Goal: Navigation & Orientation: Understand site structure

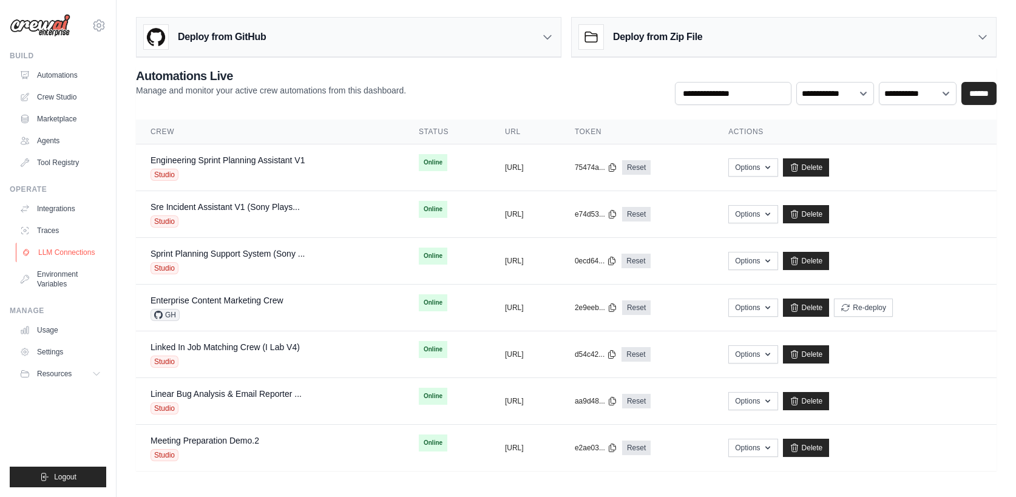
click at [59, 251] on link "LLM Connections" at bounding box center [62, 252] width 92 height 19
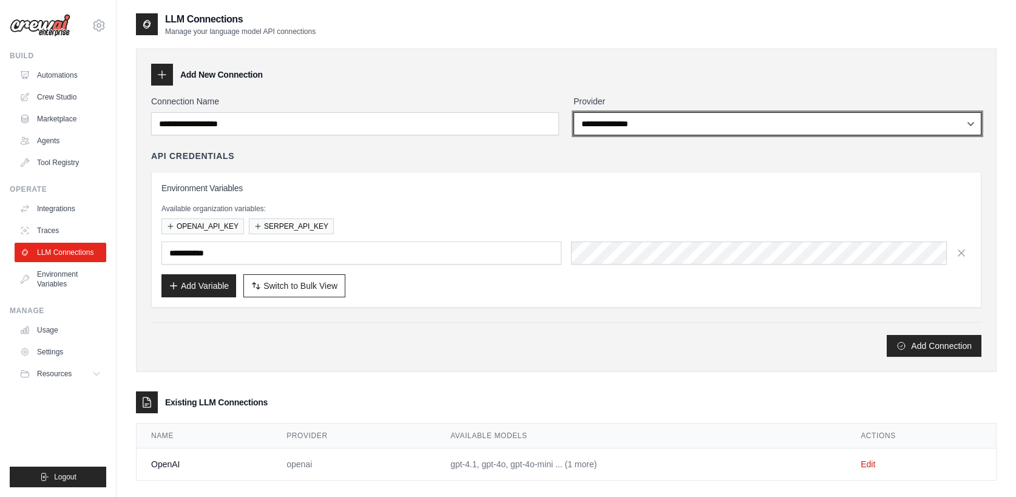
click at [782, 127] on select "**********" at bounding box center [778, 123] width 408 height 23
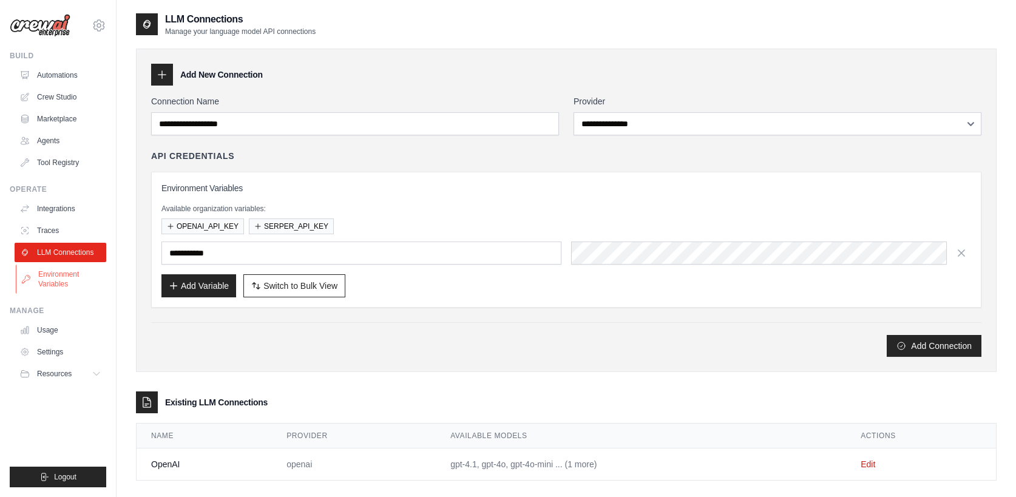
click at [58, 280] on link "Environment Variables" at bounding box center [62, 279] width 92 height 29
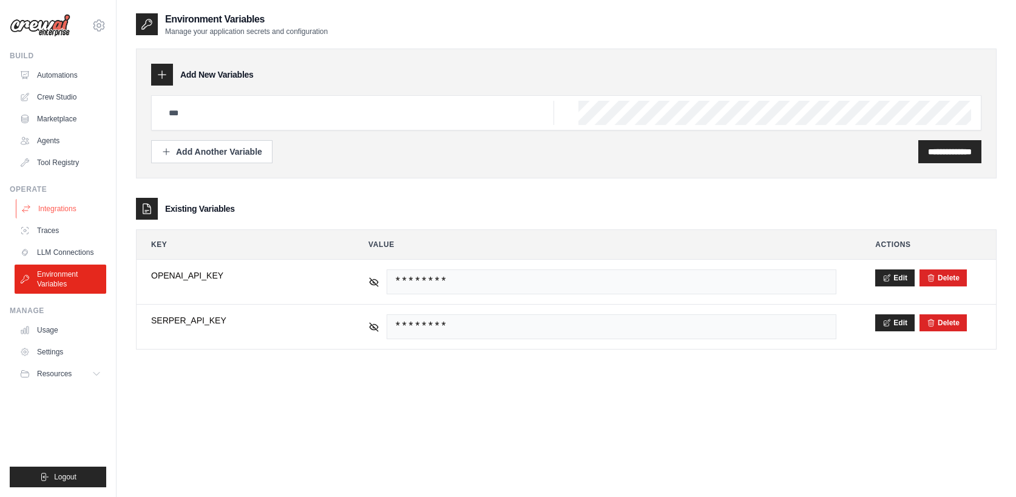
click at [58, 206] on link "Integrations" at bounding box center [62, 208] width 92 height 19
